Goal: Transaction & Acquisition: Purchase product/service

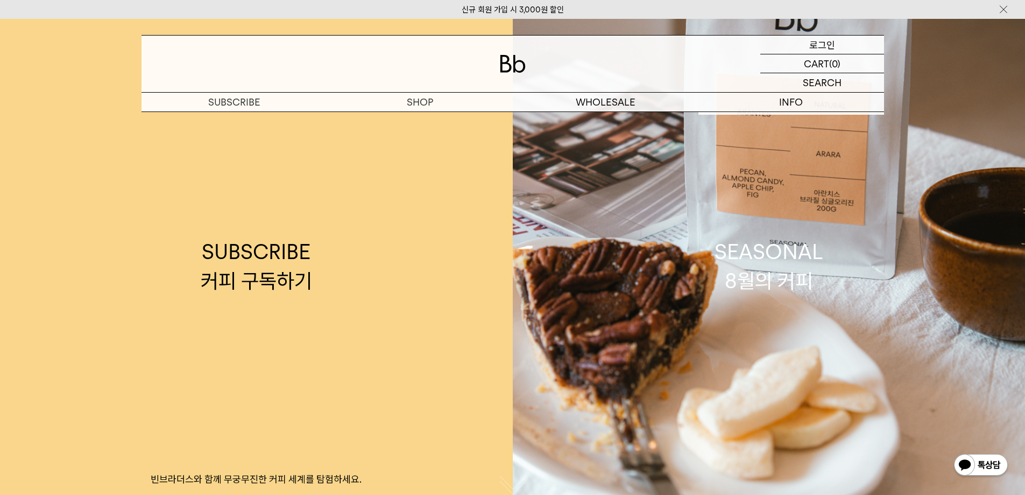
click at [825, 43] on p "로그인" at bounding box center [823, 45] width 26 height 18
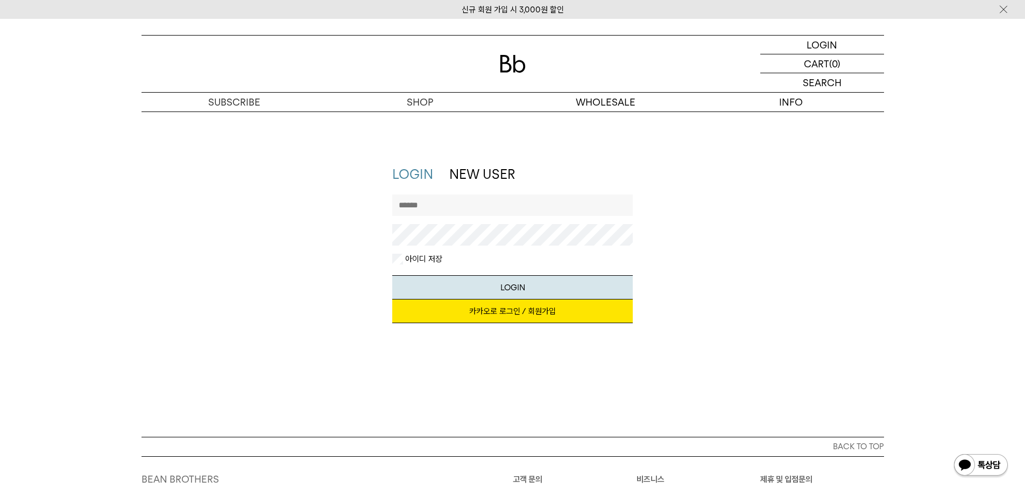
click at [488, 311] on link "카카오로 로그인 / 회원가입" at bounding box center [512, 311] width 241 height 24
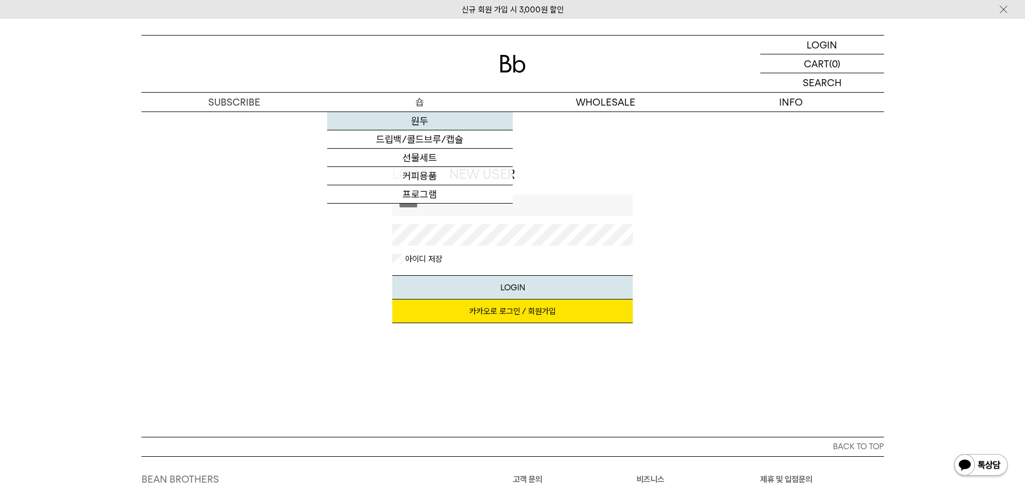
click at [431, 120] on link "원두" at bounding box center [420, 121] width 186 height 18
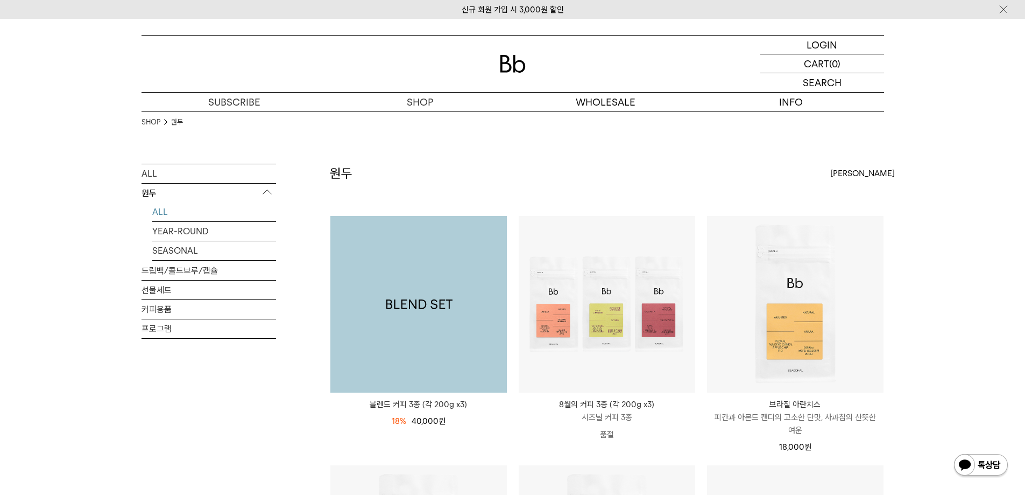
click at [420, 290] on img at bounding box center [419, 304] width 177 height 177
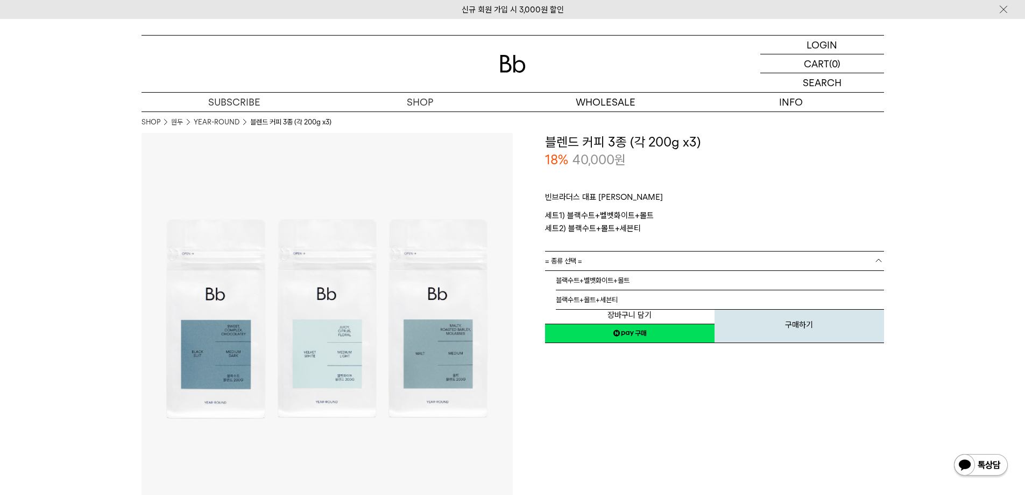
click at [619, 258] on link "= 종류 선택 =" at bounding box center [714, 260] width 339 height 19
click at [640, 278] on li "블랙수트+벨벳화이트+몰트" at bounding box center [720, 280] width 328 height 19
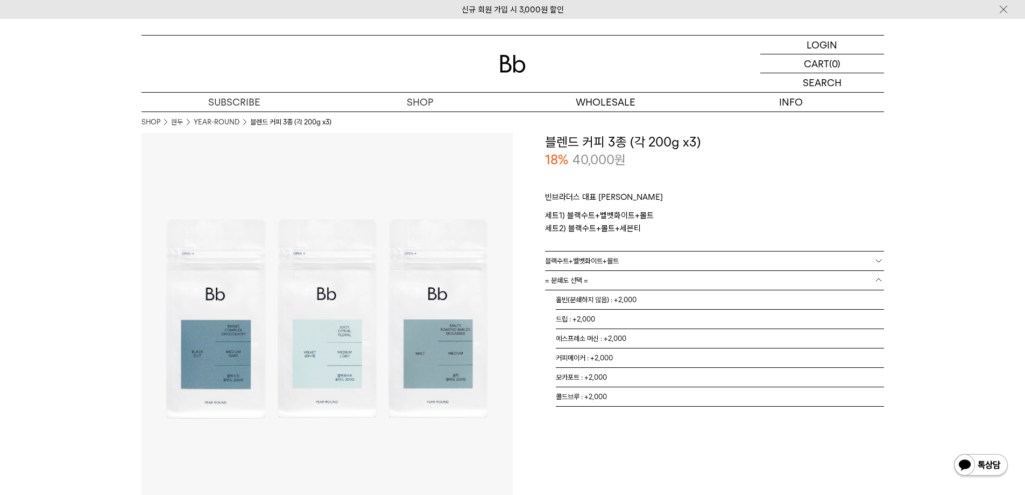
click at [636, 281] on link "= 분쇄도 선택 =" at bounding box center [714, 280] width 339 height 19
click at [638, 303] on li "홀빈(분쇄하지 않음) : +2,000" at bounding box center [720, 299] width 328 height 19
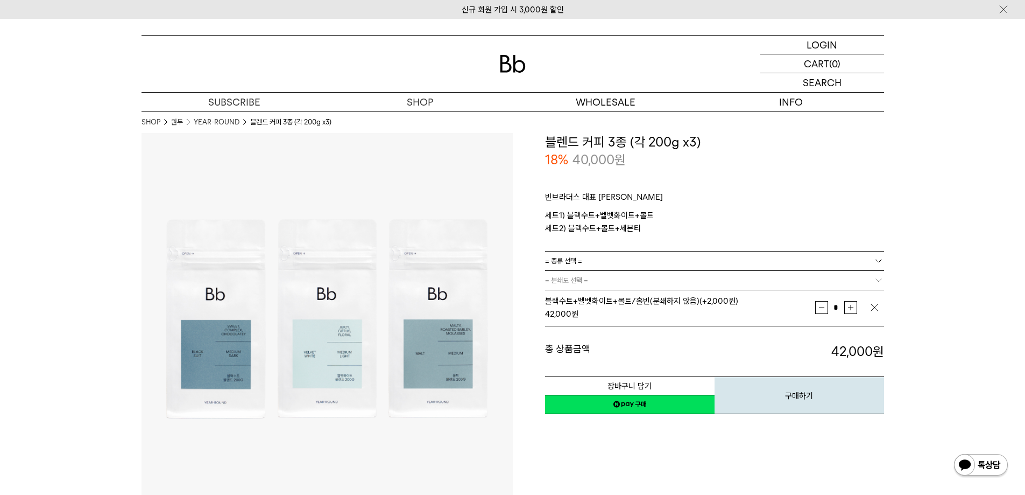
click at [645, 407] on link "네이버페이 구매하기" at bounding box center [630, 404] width 170 height 19
